Goal: Book appointment/travel/reservation

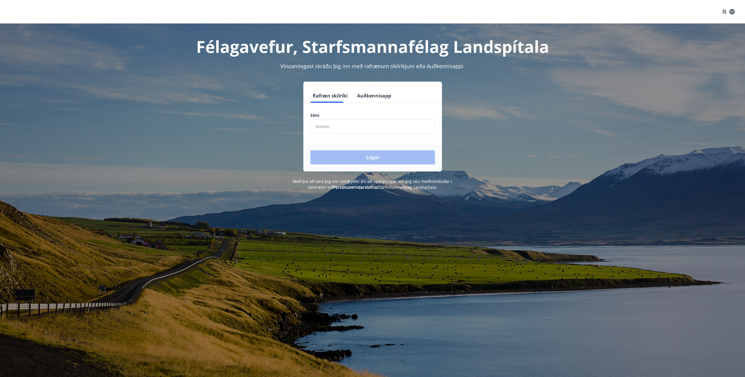
click at [350, 128] on input "phone" at bounding box center [373, 127] width 125 height 14
type input "********"
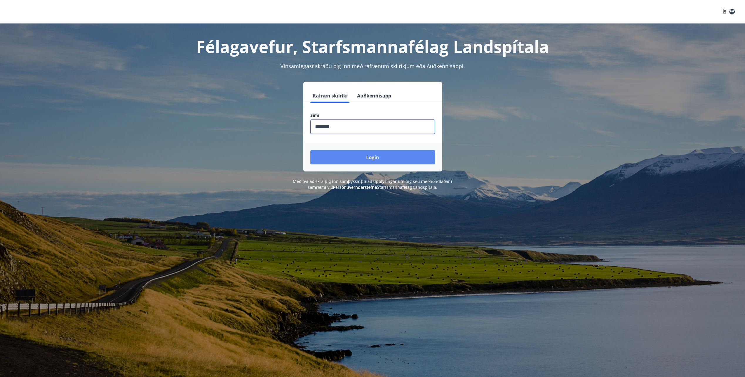
click at [366, 155] on button "Login" at bounding box center [373, 157] width 125 height 14
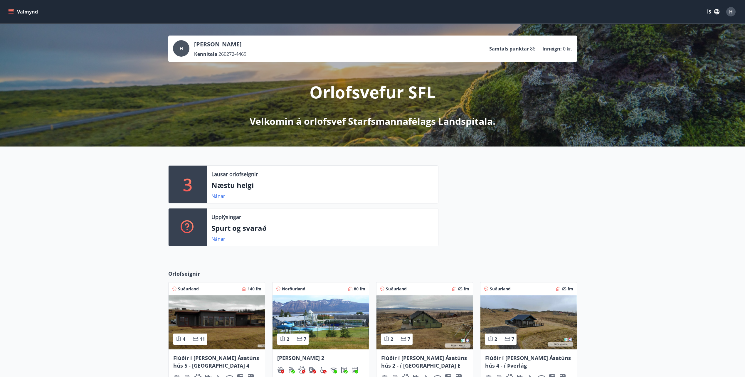
click at [14, 13] on icon "menu" at bounding box center [11, 13] width 5 height 1
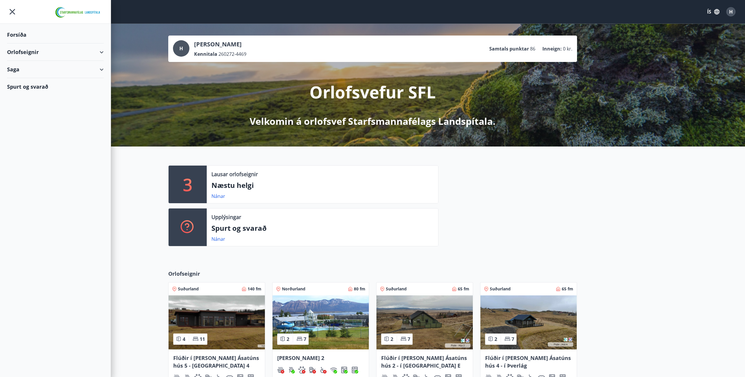
click at [98, 51] on div "Orlofseignir" at bounding box center [55, 51] width 97 height 17
click at [32, 80] on div "Bókunardagatal" at bounding box center [55, 79] width 87 height 12
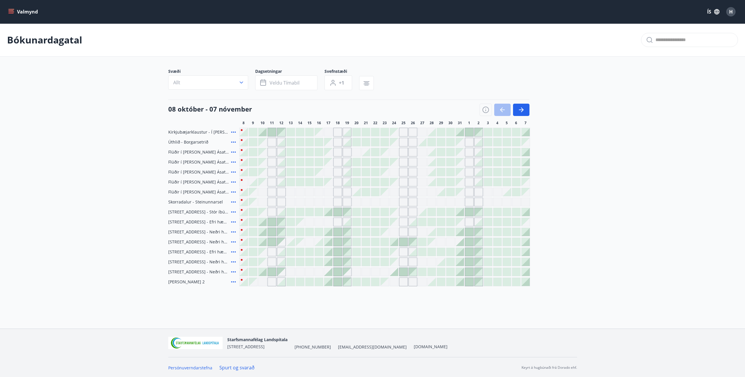
click at [331, 144] on div "Gráir dagar eru ekki bókanlegir" at bounding box center [328, 142] width 8 height 8
click at [335, 143] on div "Gráir dagar eru ekki bókanlegir" at bounding box center [337, 142] width 9 height 9
click at [239, 82] on icon "button" at bounding box center [242, 83] width 6 height 6
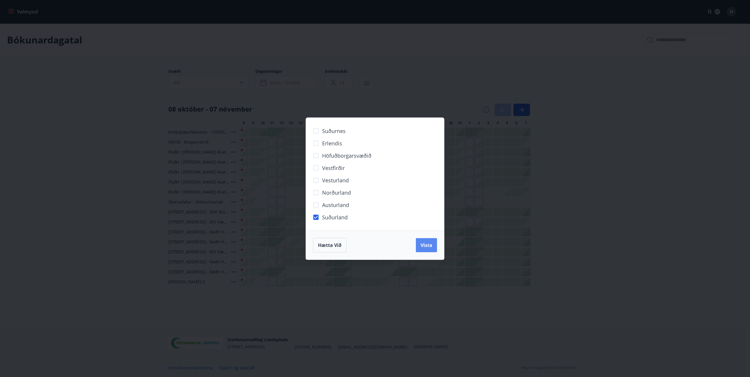
click at [429, 246] on span "Vista" at bounding box center [426, 245] width 12 height 6
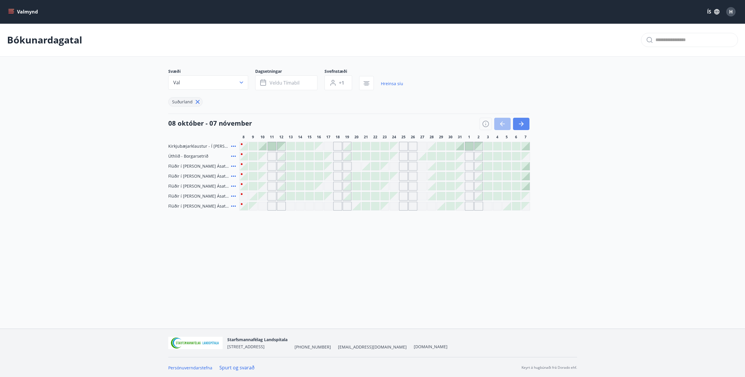
click at [527, 121] on button "button" at bounding box center [521, 124] width 16 height 12
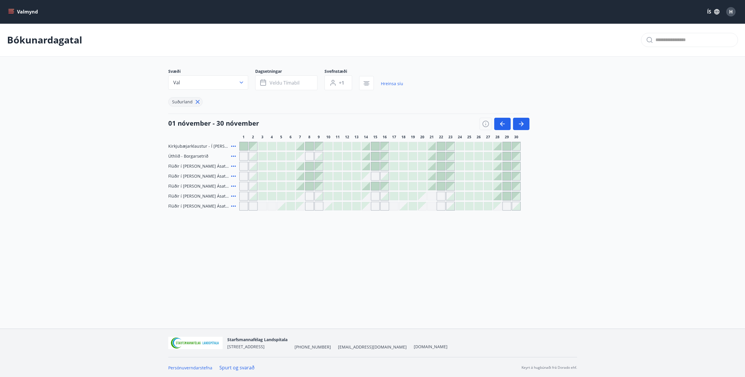
click at [311, 157] on div "Gráir dagar eru ekki bókanlegir" at bounding box center [309, 156] width 9 height 9
click at [310, 166] on div at bounding box center [310, 166] width 8 height 8
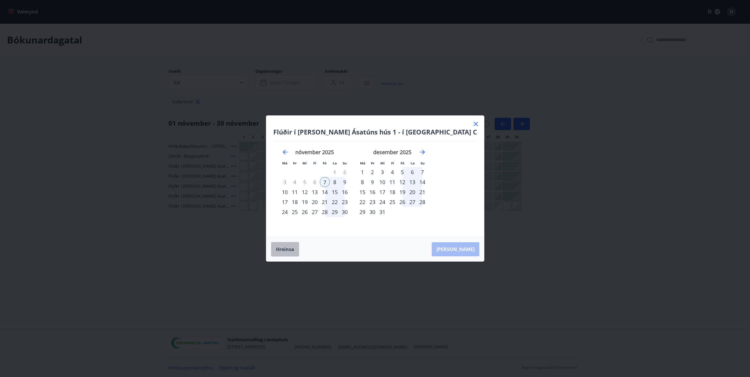
click at [299, 249] on button "Hreinsa" at bounding box center [285, 249] width 28 height 15
click at [474, 125] on icon at bounding box center [476, 124] width 4 height 4
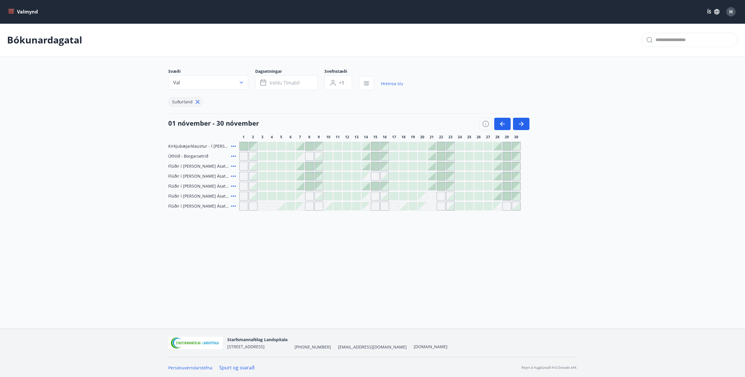
click at [368, 157] on div at bounding box center [366, 156] width 8 height 8
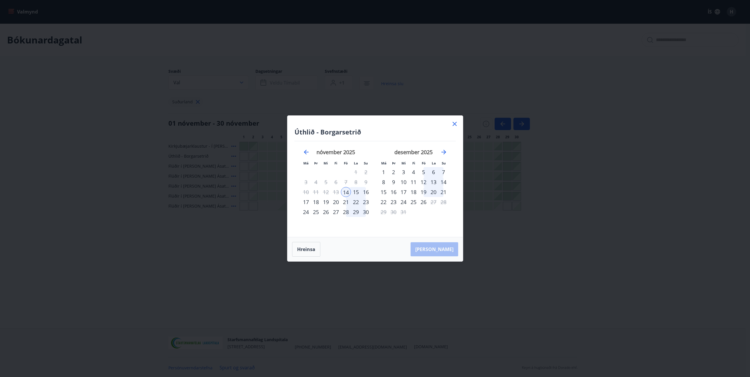
click at [367, 191] on div "16" at bounding box center [366, 192] width 10 height 10
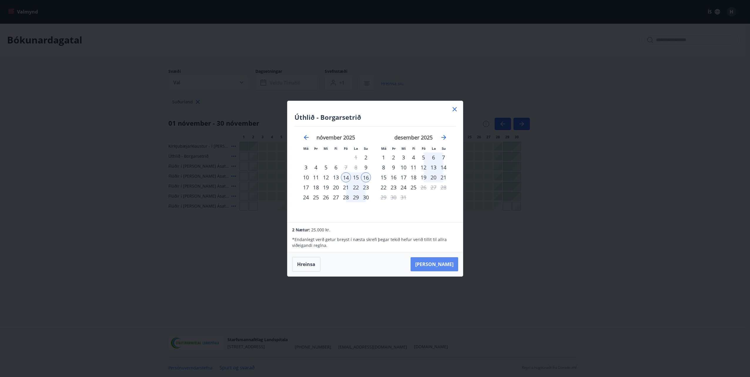
click at [442, 262] on button "Taka Frá" at bounding box center [434, 264] width 48 height 14
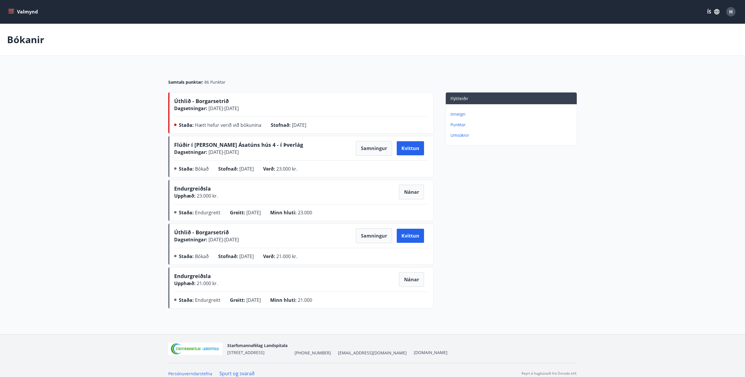
click at [728, 11] on div "H" at bounding box center [731, 11] width 9 height 9
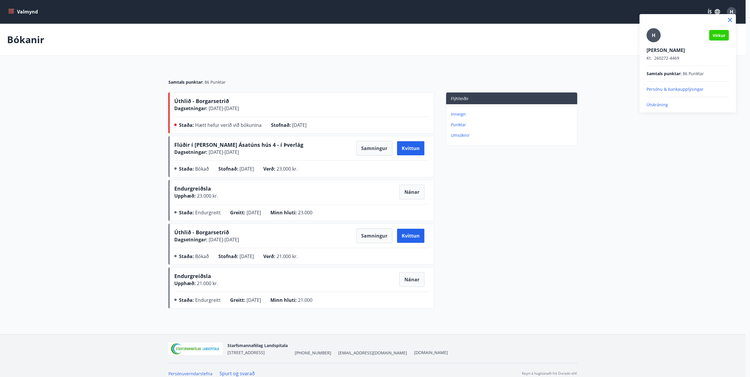
click at [657, 106] on p "Útskráning" at bounding box center [687, 105] width 82 height 6
